Goal: Task Accomplishment & Management: Use online tool/utility

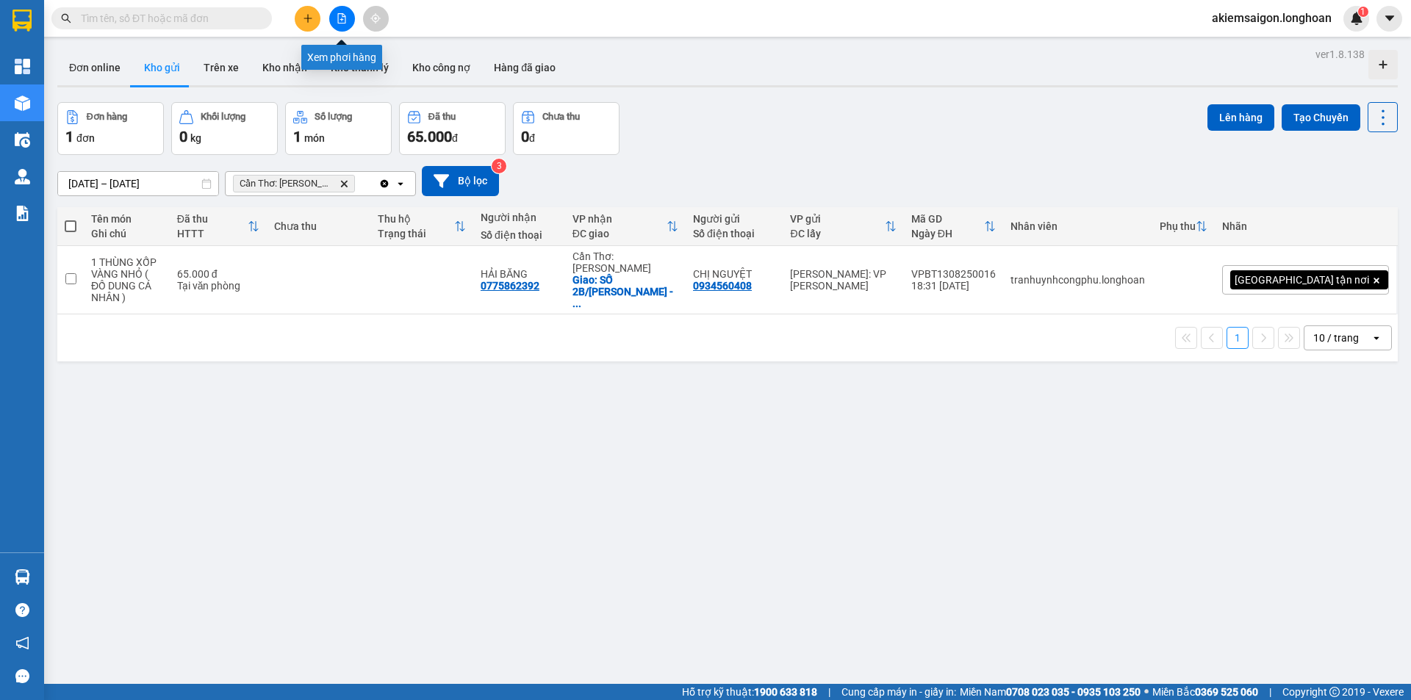
click at [347, 19] on button at bounding box center [342, 19] width 26 height 26
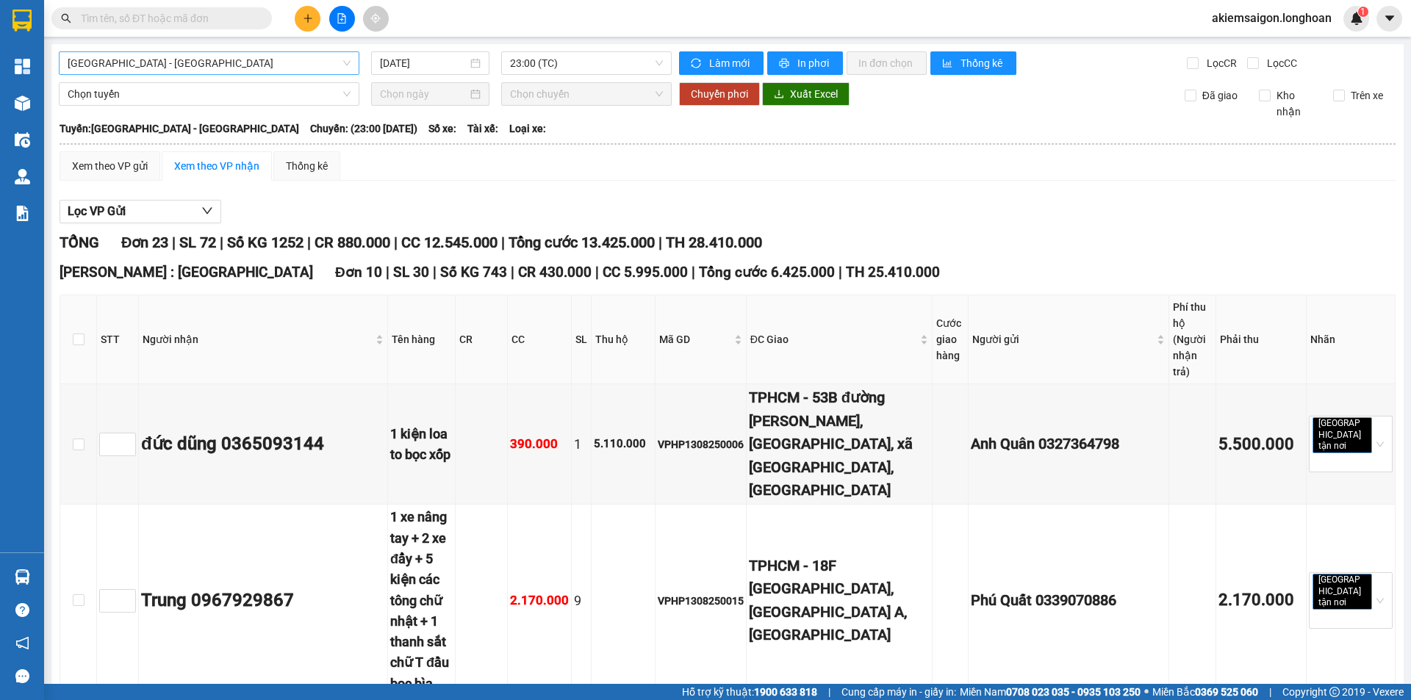
click at [186, 65] on span "[GEOGRAPHIC_DATA] - [GEOGRAPHIC_DATA]" at bounding box center [209, 63] width 283 height 22
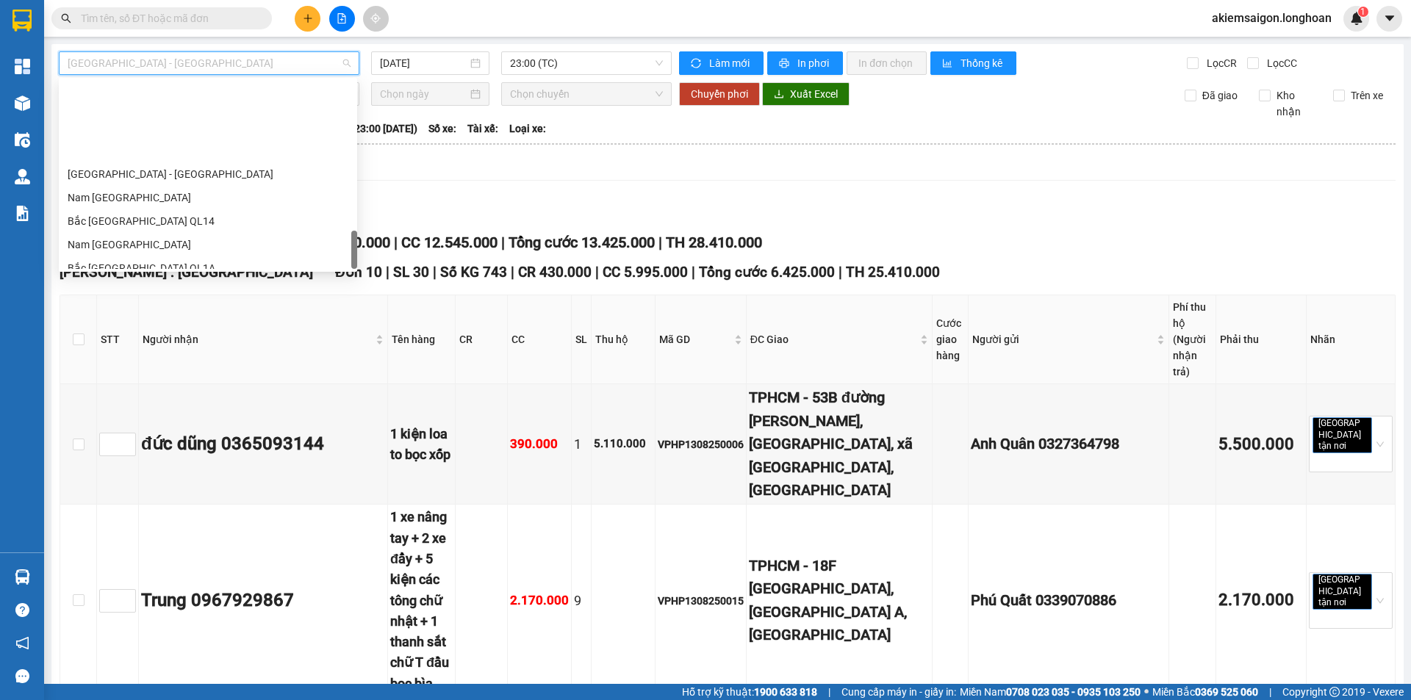
scroll to position [964, 0]
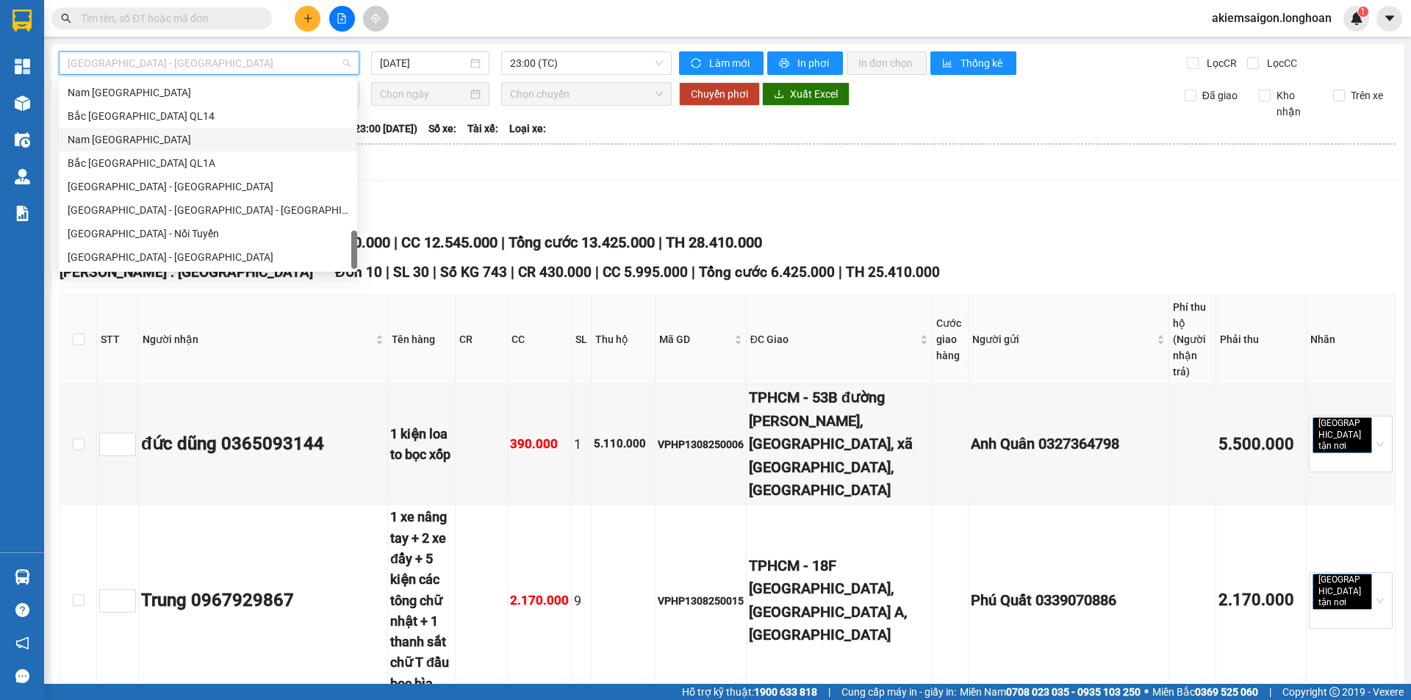
click at [176, 140] on div "Nam [GEOGRAPHIC_DATA]" at bounding box center [208, 140] width 281 height 16
type input "[DATE]"
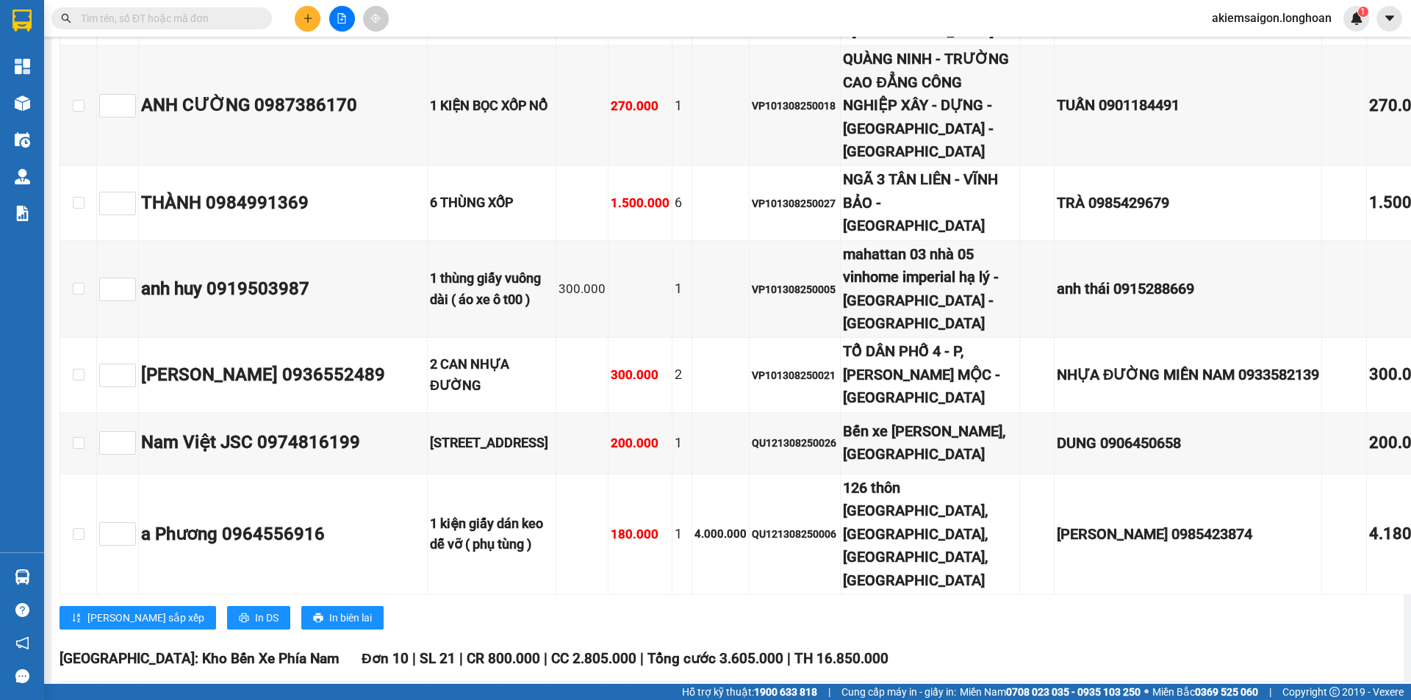
scroll to position [8941, 0]
